Goal: Task Accomplishment & Management: Manage account settings

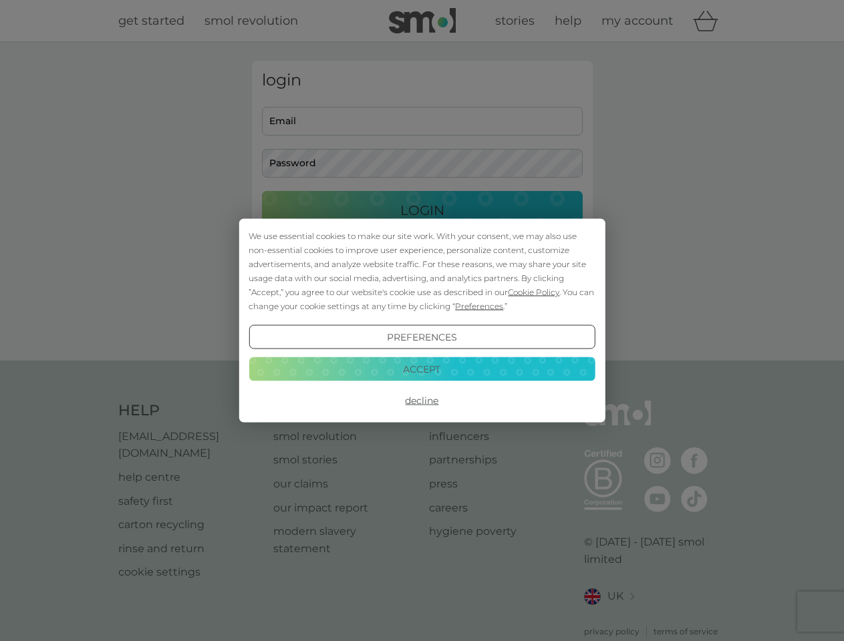
click at [534, 292] on span "Cookie Policy" at bounding box center [533, 292] width 51 height 10
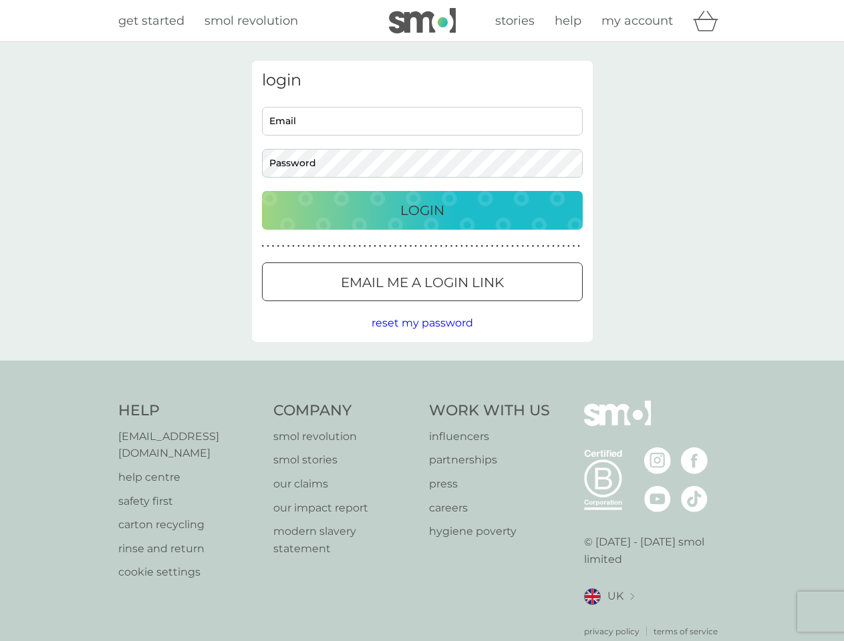
click at [478, 306] on div "login Email Password Login ● ● ● ● ● ● ● ● ● ● ● ● ● ● ● ● ● ● ● ● ● ● ● ● ● ● …" at bounding box center [422, 201] width 341 height 281
click at [422, 337] on div "login Email Password Login ● ● ● ● ● ● ● ● ● ● ● ● ● ● ● ● ● ● ● ● ● ● ● ● ● ● …" at bounding box center [422, 201] width 341 height 281
click at [422, 401] on div "Help [EMAIL_ADDRESS][DOMAIN_NAME] help centre safety first carton recycling rin…" at bounding box center [422, 519] width 608 height 237
click at [422, 369] on div "Help [EMAIL_ADDRESS][DOMAIN_NAME] help centre safety first carton recycling rin…" at bounding box center [422, 519] width 844 height 317
